Goal: Check status: Check status

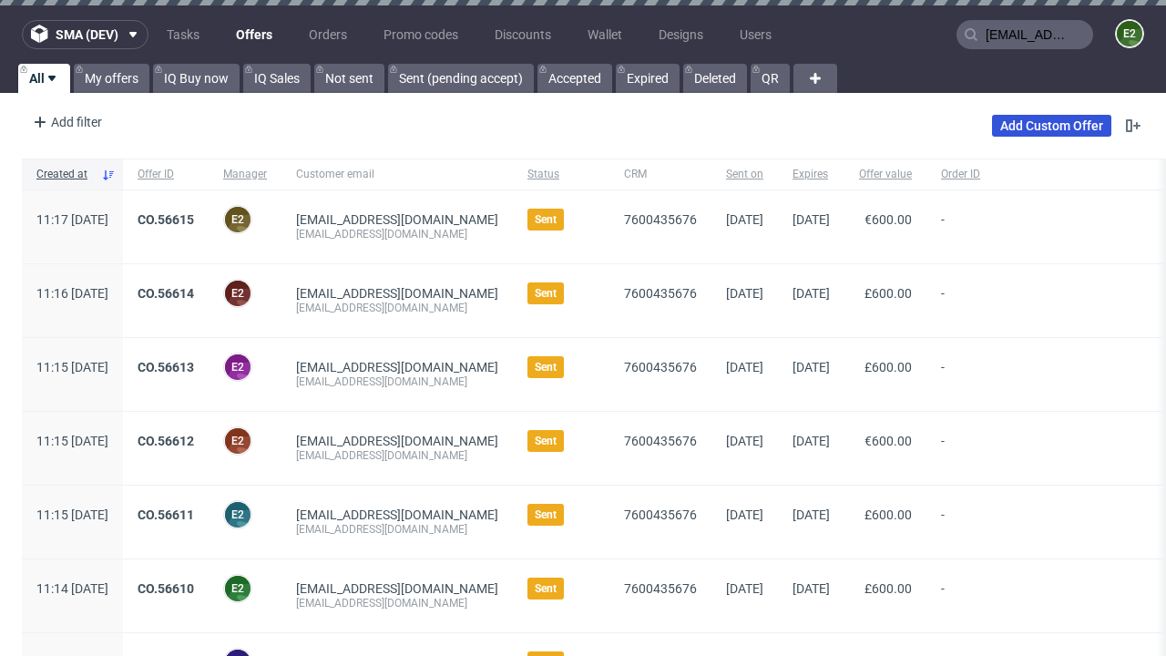
type input "[EMAIL_ADDRESS][DOMAIN_NAME]"
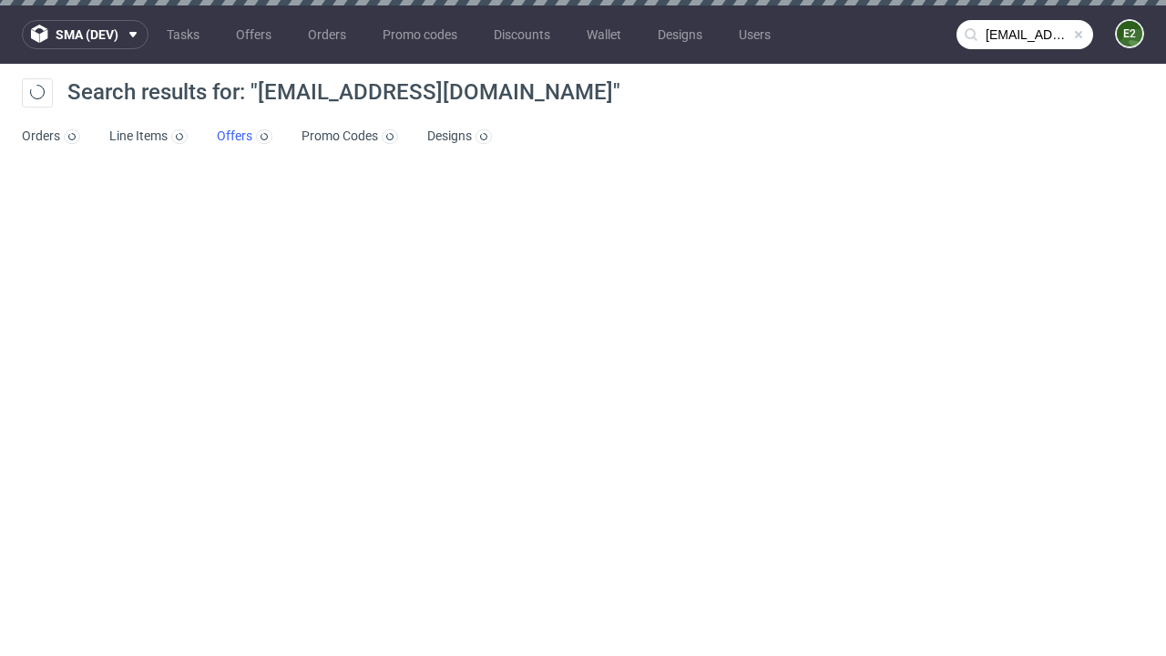
click at [244, 137] on link "Offers" at bounding box center [245, 136] width 56 height 29
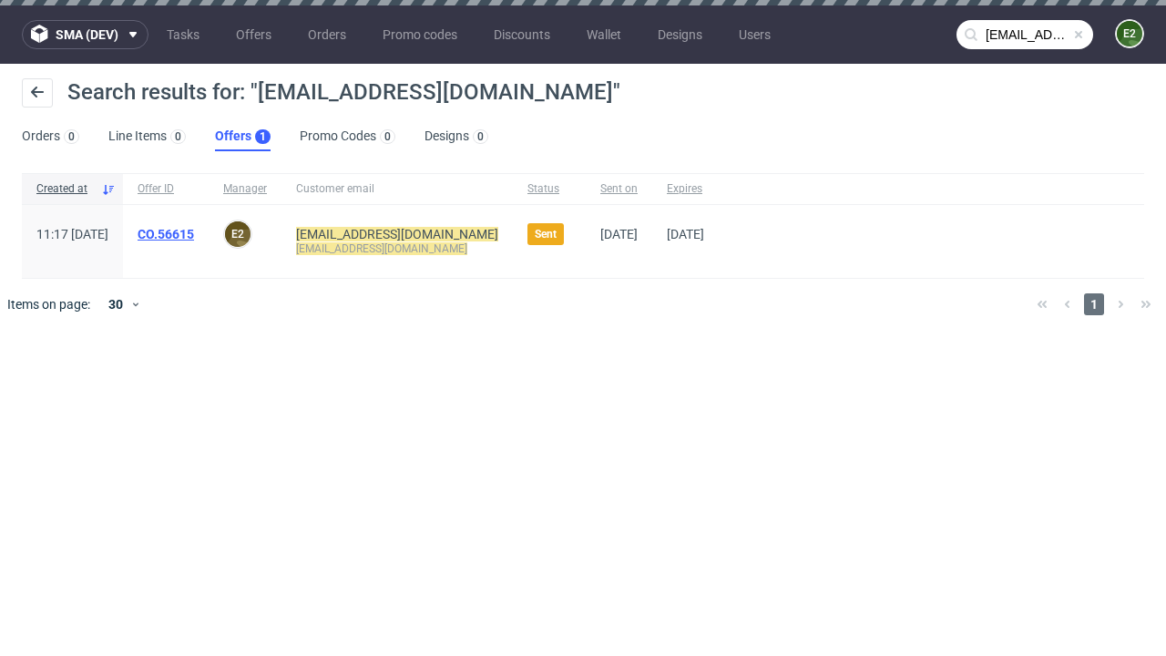
click at [194, 234] on link "CO.56615" at bounding box center [166, 234] width 56 height 15
